Goal: Task Accomplishment & Management: Use online tool/utility

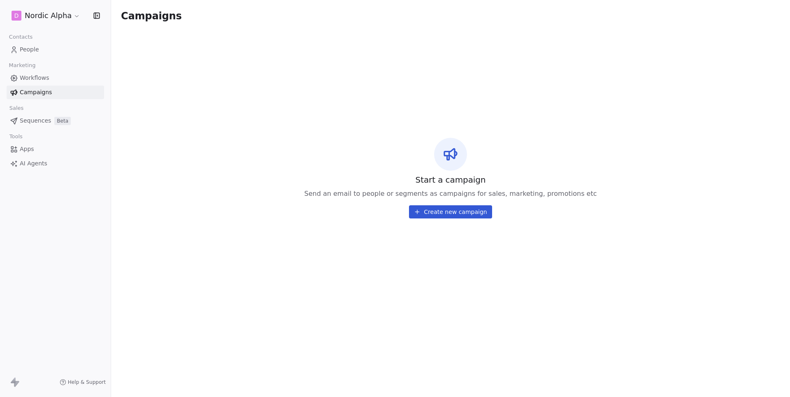
click at [453, 214] on button "Create new campaign" at bounding box center [450, 211] width 83 height 13
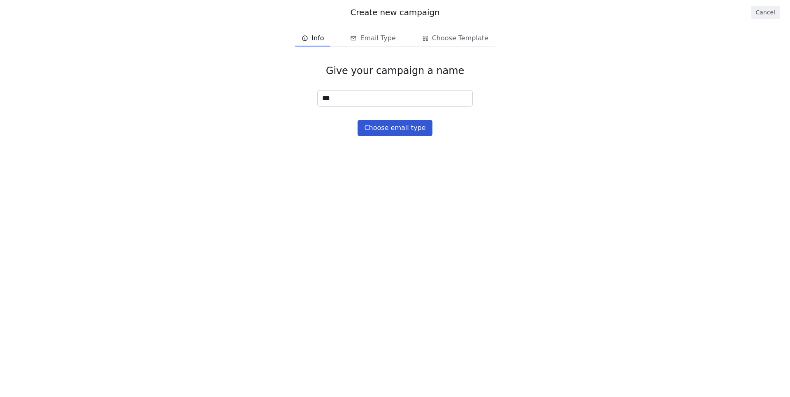
type input "****"
click at [396, 126] on button "Choose email type" at bounding box center [395, 128] width 74 height 16
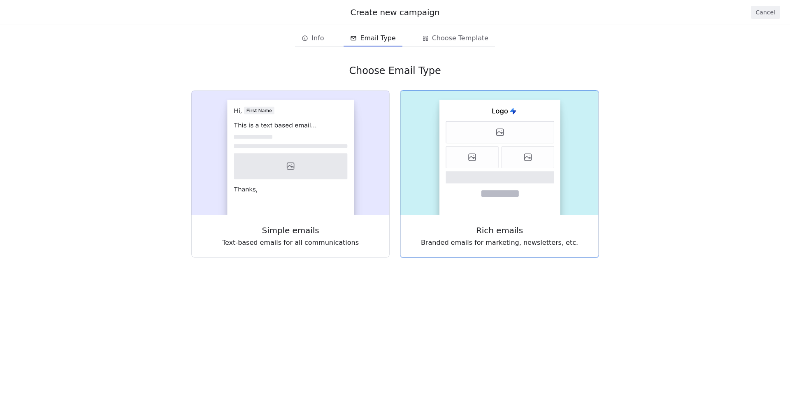
click at [466, 180] on icon at bounding box center [500, 177] width 109 height 12
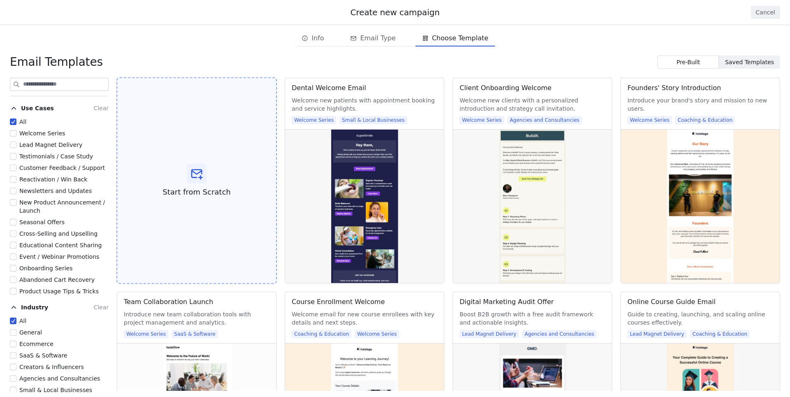
click at [203, 180] on icon at bounding box center [196, 173] width 13 height 13
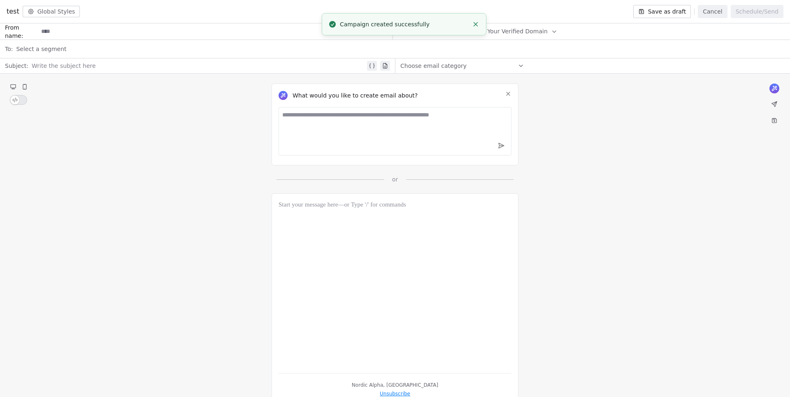
click at [535, 29] on span "Select Your Verified Domain" at bounding box center [508, 31] width 80 height 9
click at [520, 52] on span "@[DOMAIN_NAME]" at bounding box center [510, 51] width 70 height 8
click at [719, 10] on button "Cancel" at bounding box center [712, 11] width 29 height 13
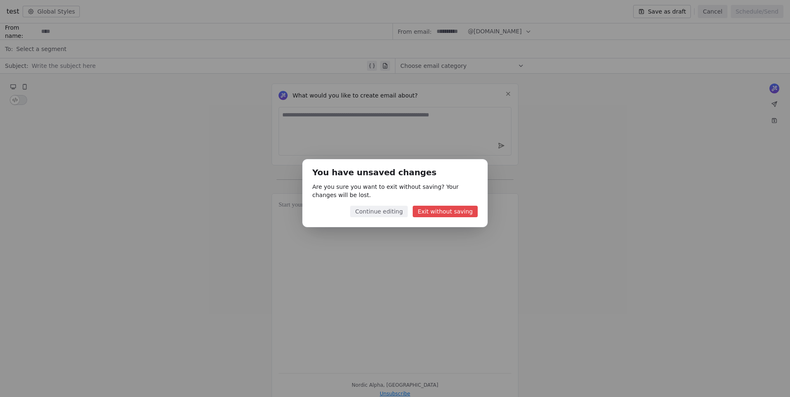
click at [435, 209] on button "Exit without saving" at bounding box center [445, 212] width 65 height 12
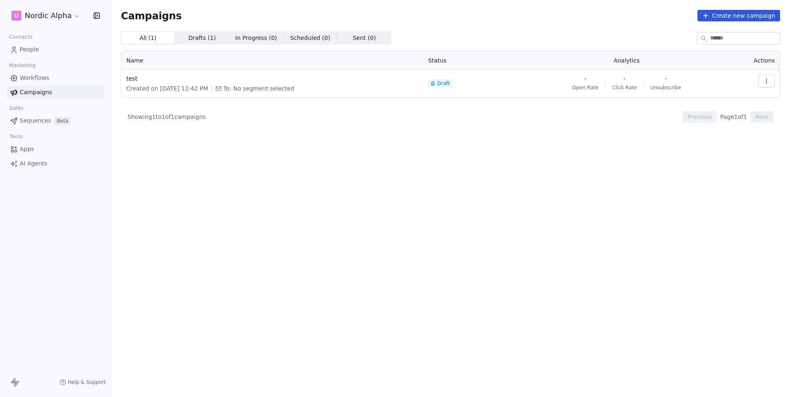
click at [769, 78] on icon "button" at bounding box center [766, 81] width 7 height 7
click at [634, 161] on html "D Nordic Alpha Contacts People Marketing Workflows Campaigns Sales Sequences Be…" at bounding box center [395, 198] width 790 height 397
click at [763, 83] on icon "button" at bounding box center [766, 81] width 7 height 7
click at [491, 161] on html "D Nordic Alpha Contacts People Marketing Workflows Campaigns Sales Sequences Be…" at bounding box center [395, 198] width 790 height 397
click at [32, 47] on span "People" at bounding box center [29, 49] width 19 height 9
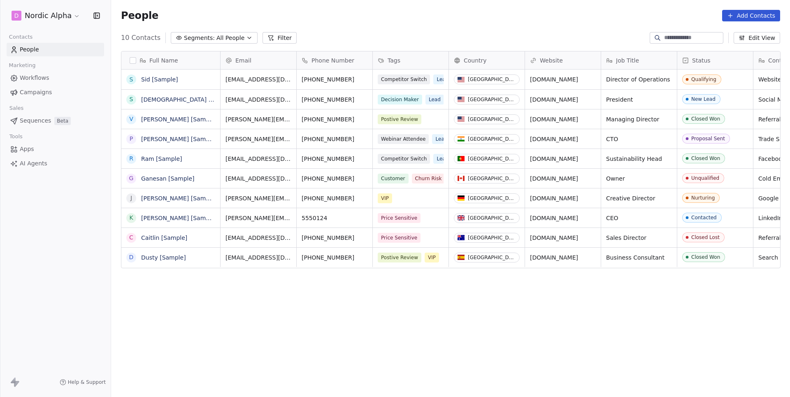
scroll to position [0, 0]
